Goal: Navigation & Orientation: Go to known website

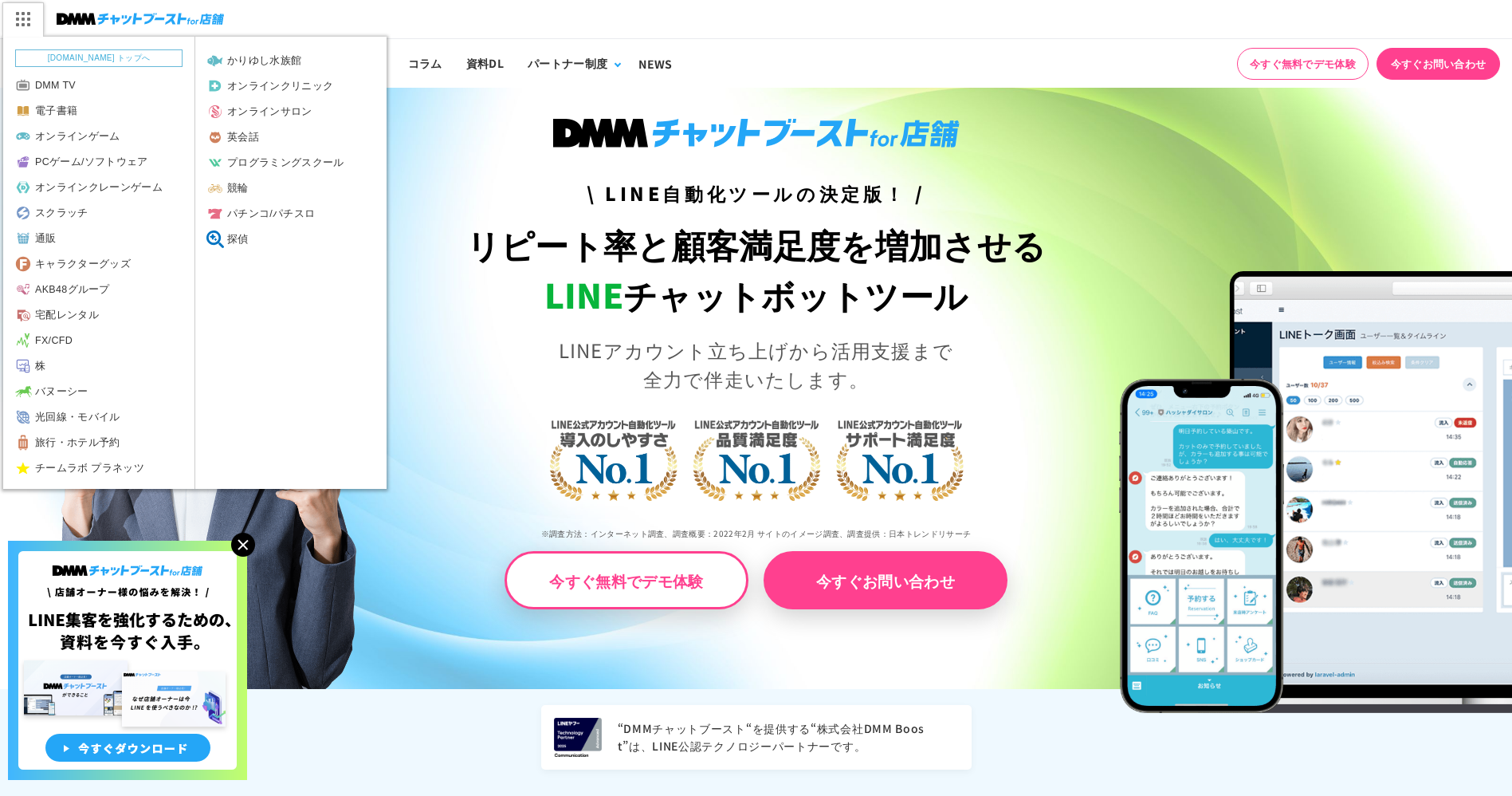
click at [26, 20] on img at bounding box center [22, 19] width 40 height 34
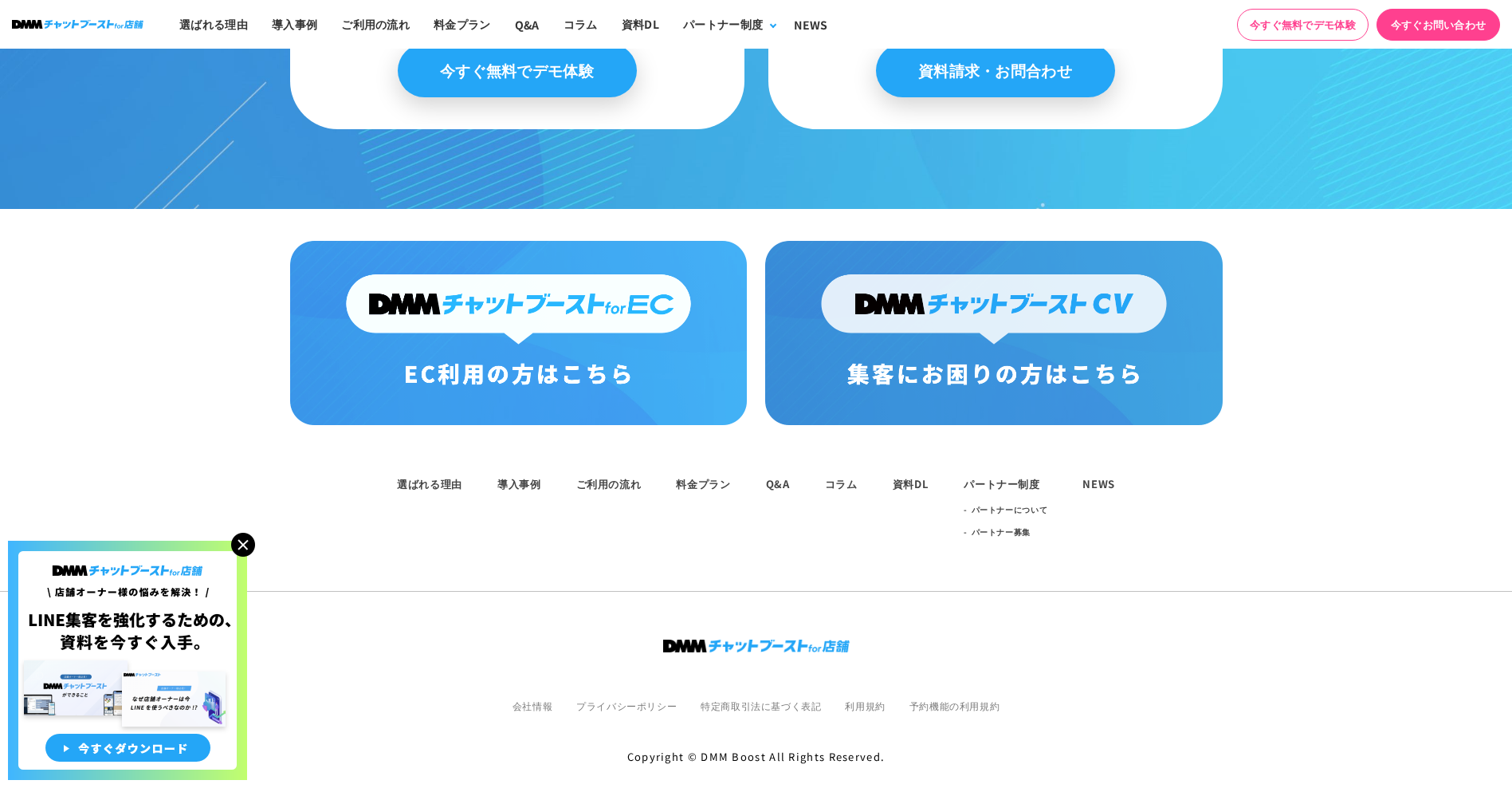
scroll to position [8081, 0]
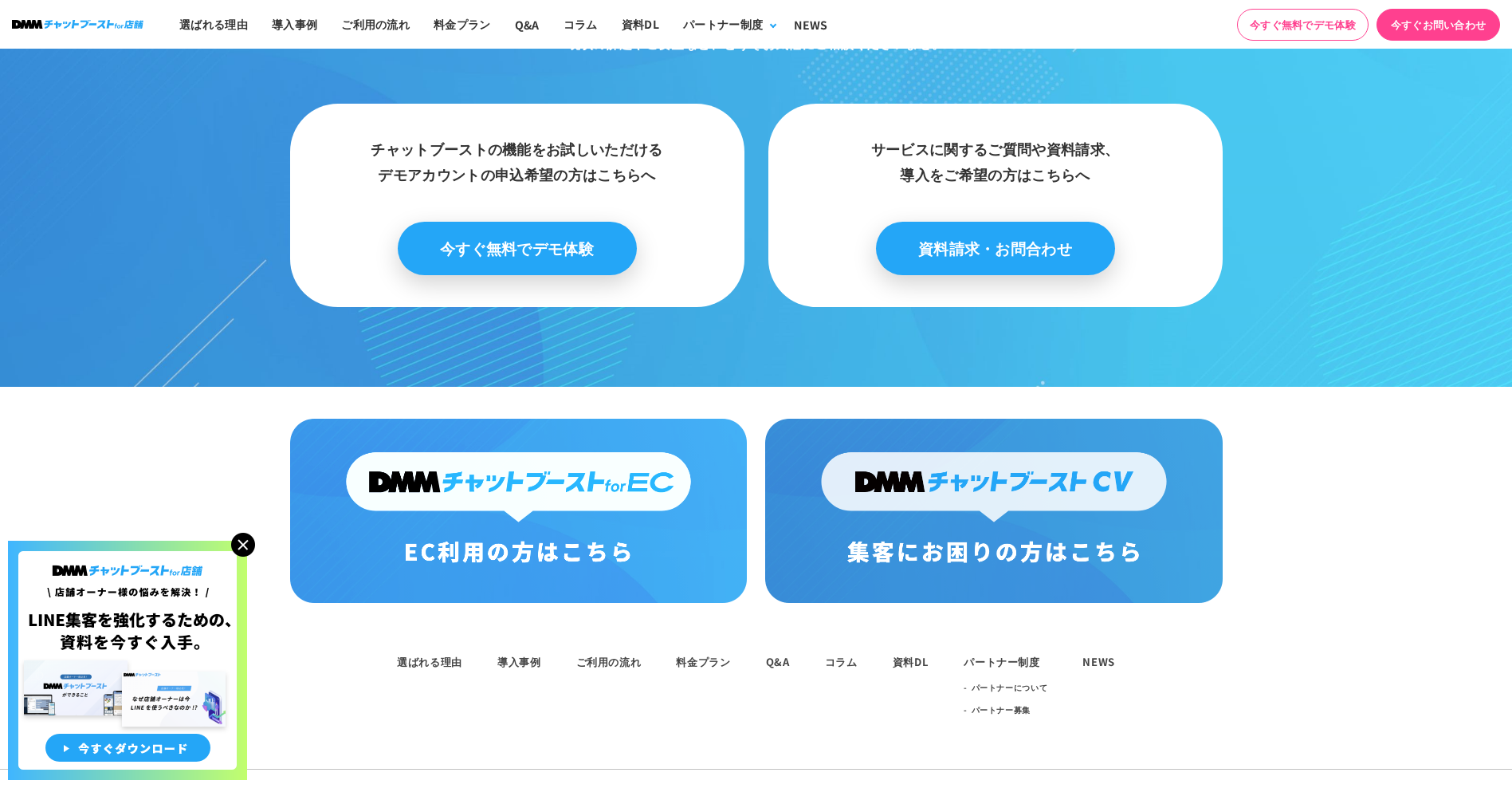
click at [578, 466] on img at bounding box center [518, 510] width 457 height 184
